Goal: Navigation & Orientation: Find specific page/section

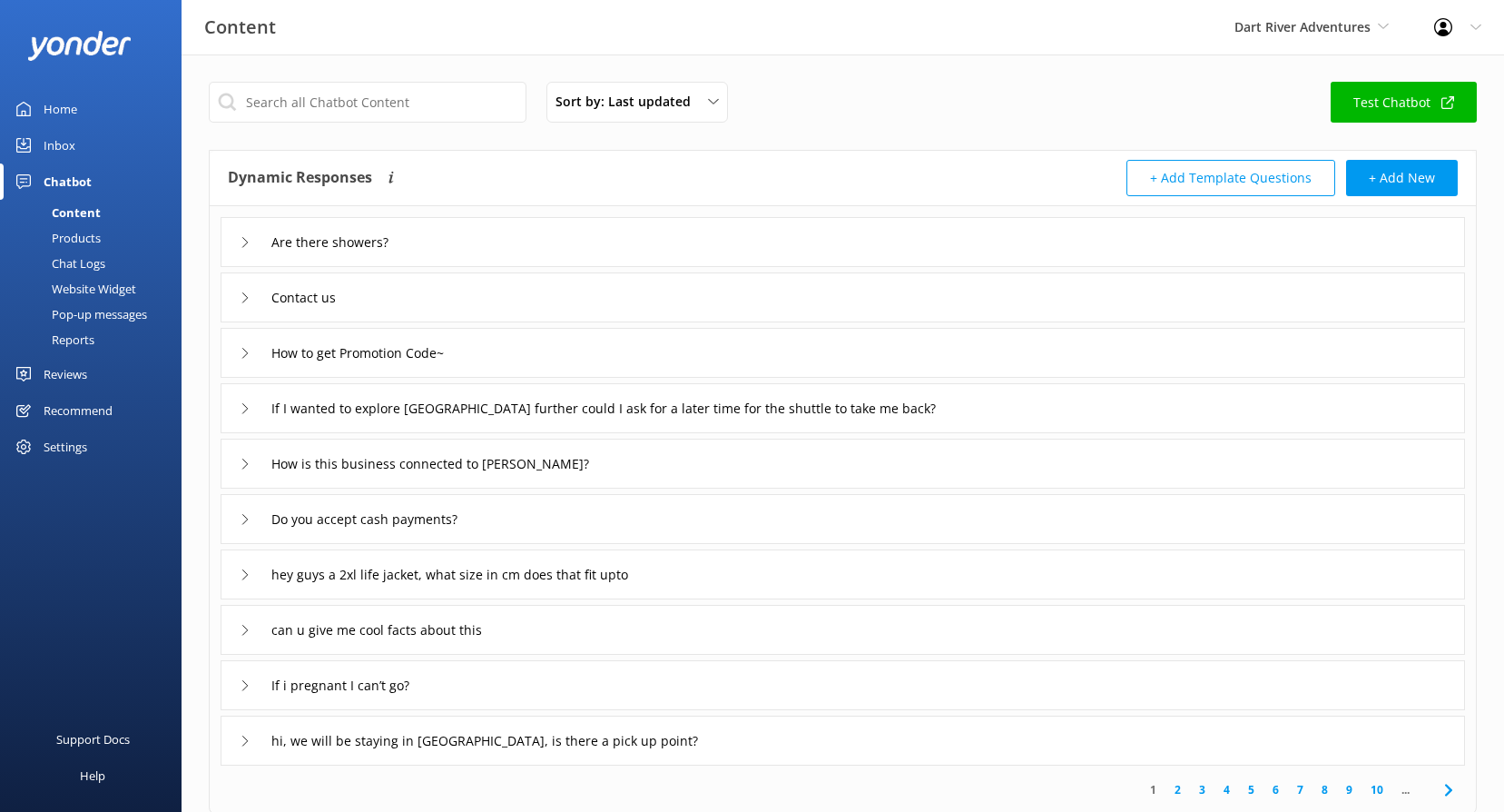
click at [83, 136] on link "Inbox" at bounding box center [91, 145] width 182 height 37
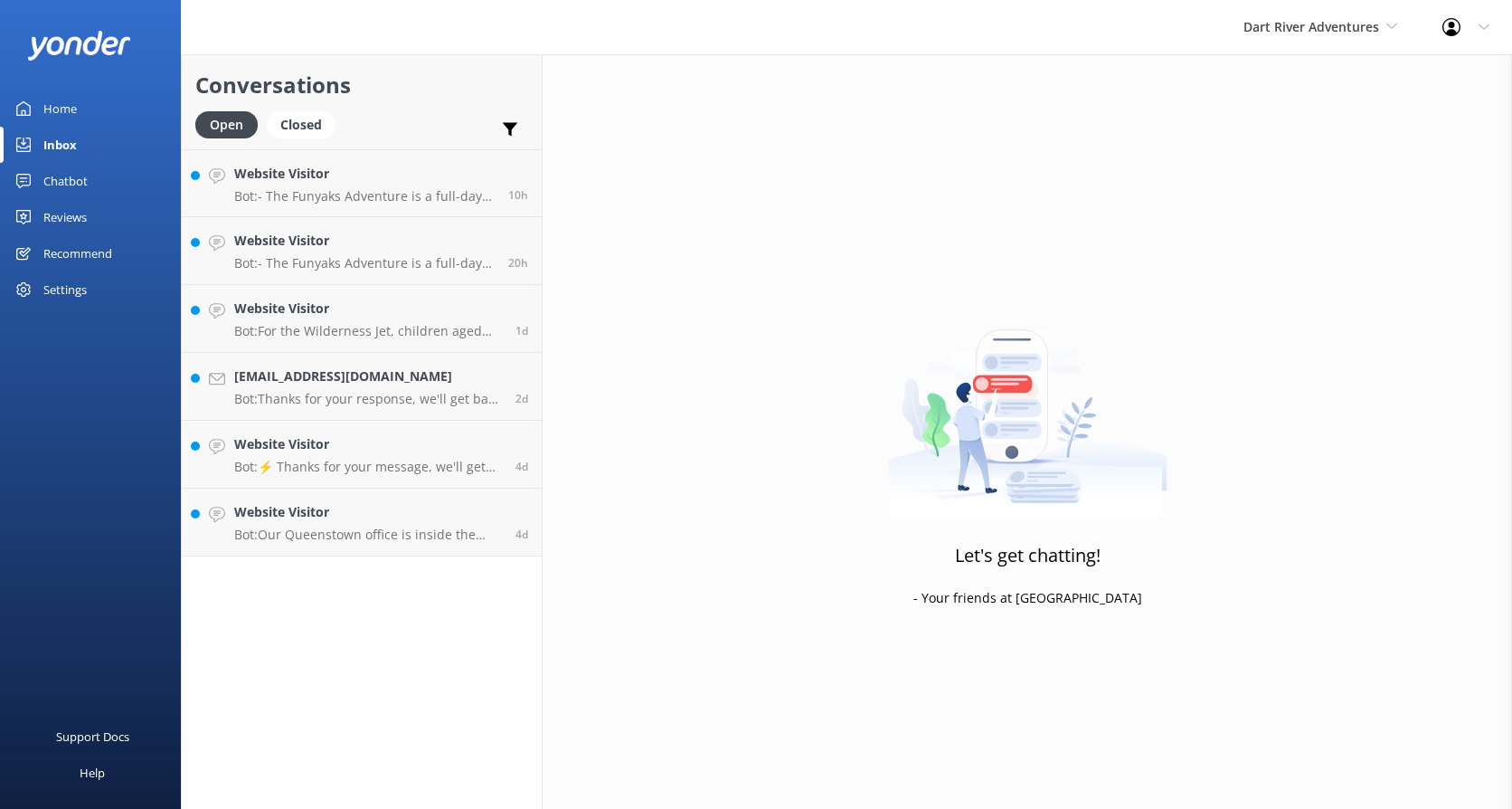
click at [61, 225] on div "Reviews" at bounding box center [65, 217] width 43 height 37
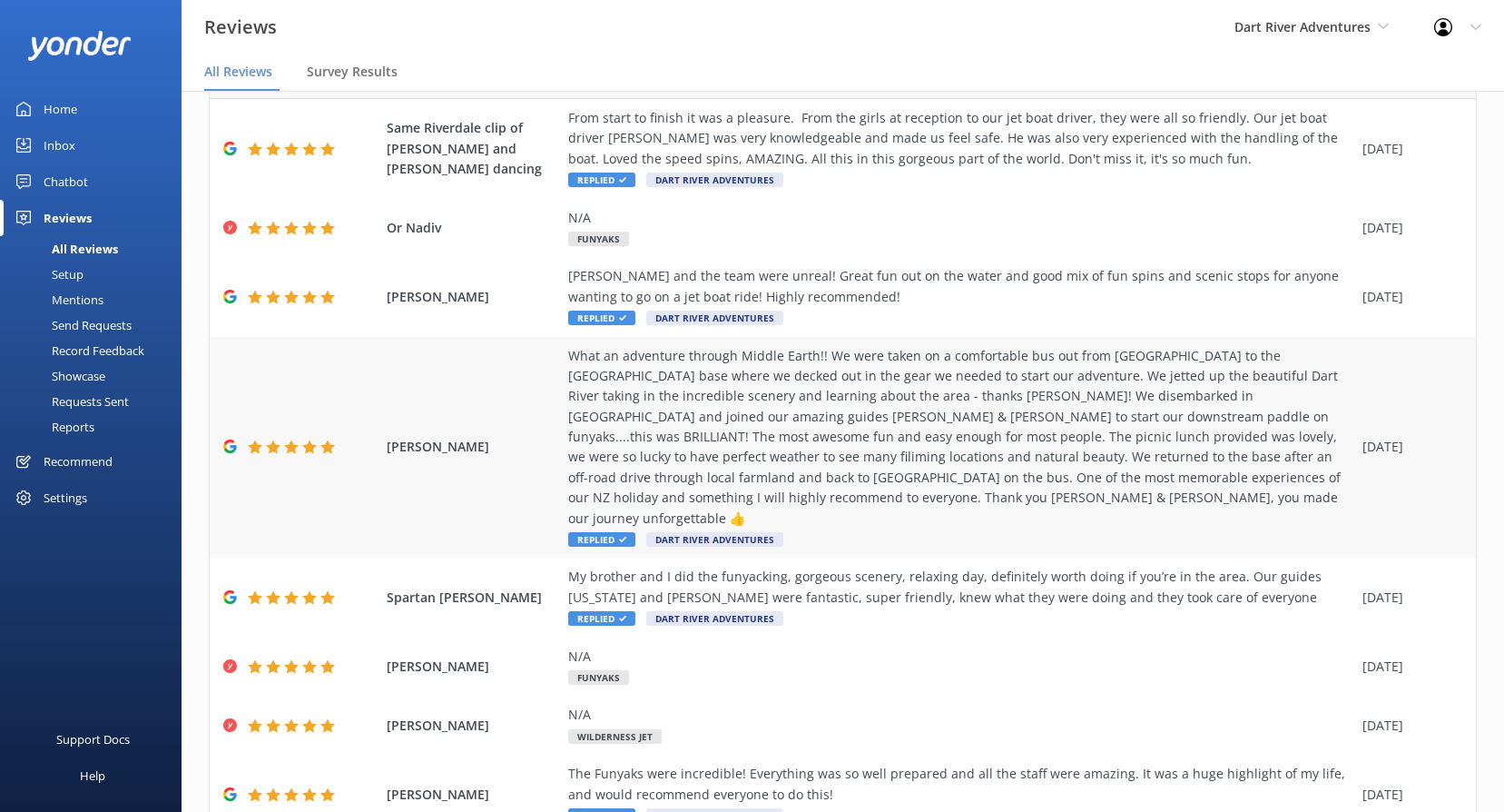
scroll to position [404, 0]
